Goal: Information Seeking & Learning: Learn about a topic

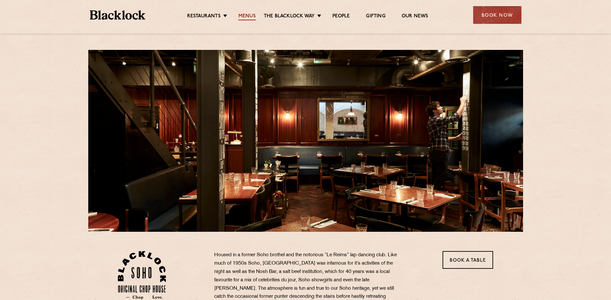
click at [251, 15] on link "Menus" at bounding box center [246, 16] width 17 height 7
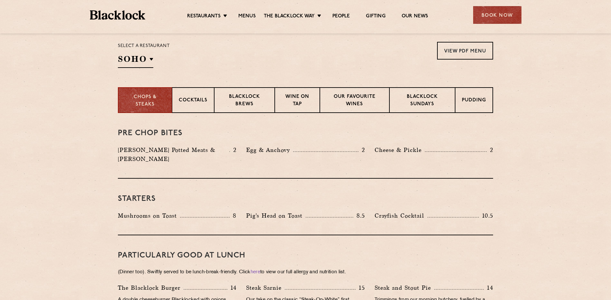
scroll to position [243, 0]
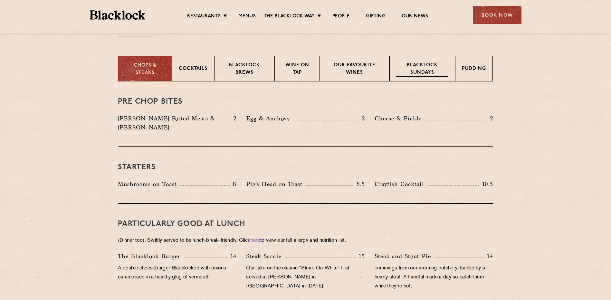
click at [413, 67] on p "Blacklock Sundays" at bounding box center [422, 69] width 52 height 15
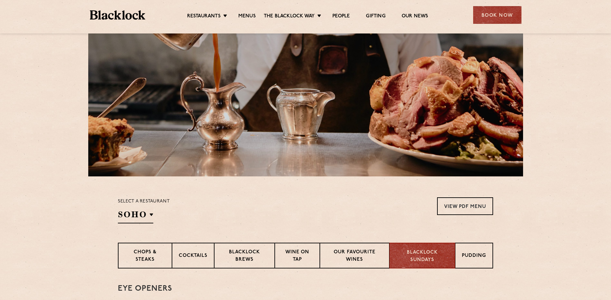
scroll to position [0, 0]
